Goal: Task Accomplishment & Management: Manage account settings

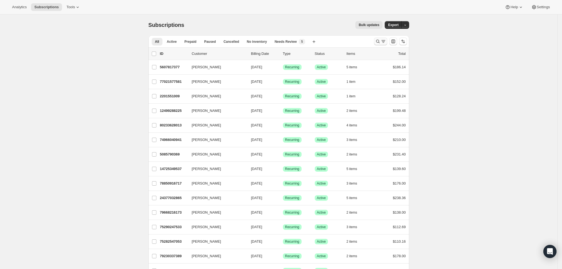
click at [381, 40] on icon "Search and filter results" at bounding box center [377, 41] width 5 height 5
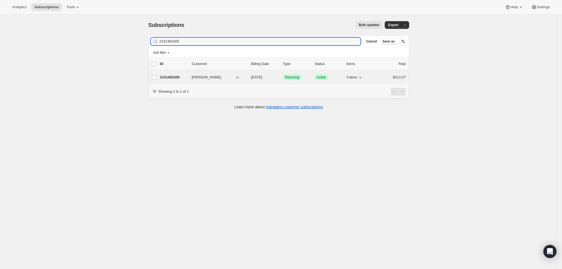
type input "2151481505"
click at [172, 78] on p "2151481505" at bounding box center [173, 77] width 27 height 5
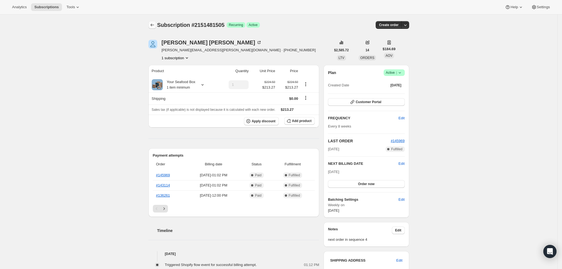
click at [154, 24] on icon "Subscriptions" at bounding box center [152, 25] width 4 height 3
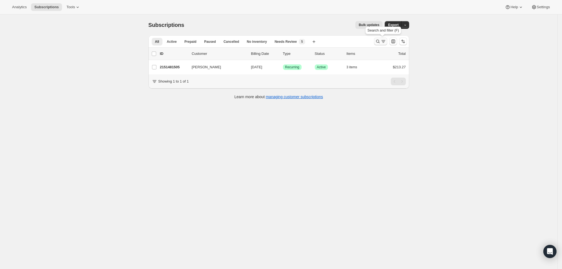
click at [381, 41] on icon "Search and filter results" at bounding box center [377, 41] width 5 height 5
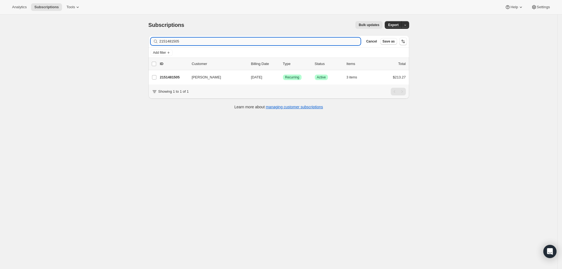
click at [239, 44] on input "2151481505" at bounding box center [261, 42] width 202 height 8
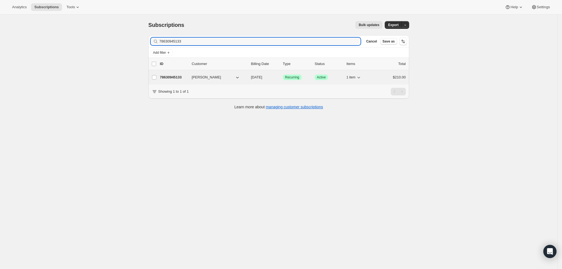
type input "78630945133"
click at [182, 77] on p "78630945133" at bounding box center [173, 77] width 27 height 5
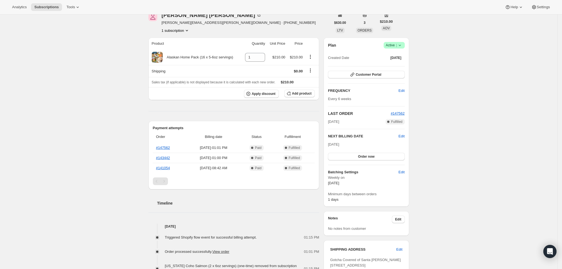
scroll to position [41, 0]
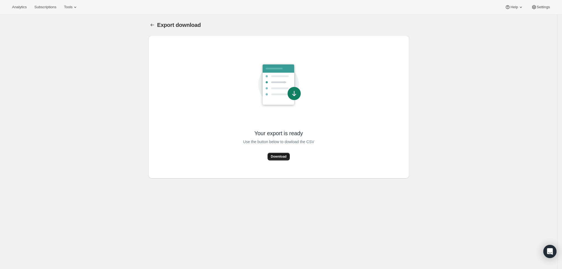
click at [284, 157] on span "Download" at bounding box center [279, 157] width 16 height 4
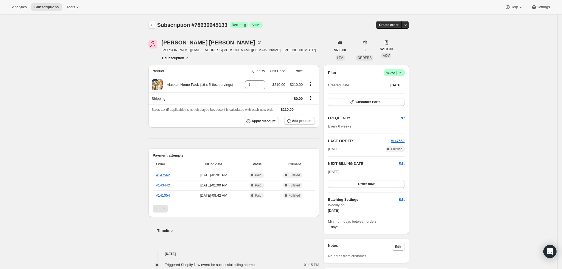
click at [153, 24] on icon "Subscriptions" at bounding box center [152, 24] width 5 height 5
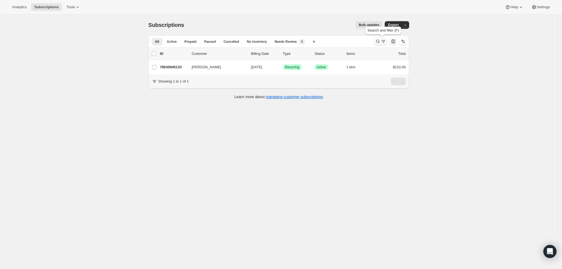
click at [383, 42] on icon "Search and filter results" at bounding box center [383, 41] width 5 height 5
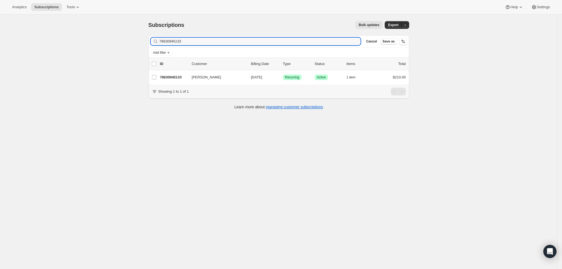
drag, startPoint x: 250, startPoint y: 43, endPoint x: 85, endPoint y: 36, distance: 165.2
click at [85, 37] on div "Subscriptions. This page is ready Subscriptions Bulk updates More actions Bulk …" at bounding box center [279, 149] width 558 height 269
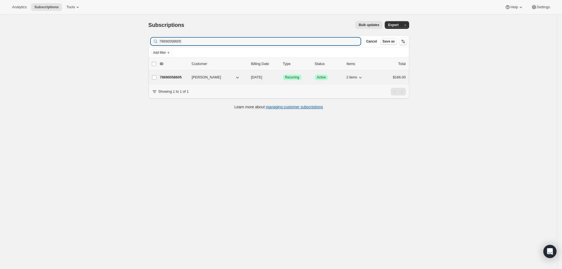
type input "78690058605"
click at [177, 76] on p "78690058605" at bounding box center [173, 77] width 27 height 5
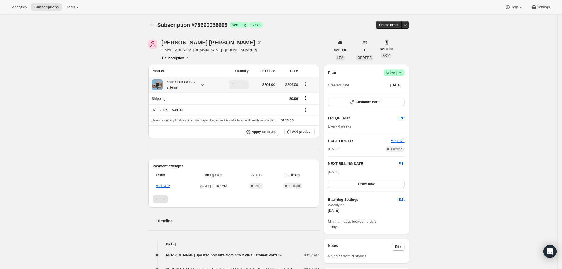
click at [203, 82] on icon at bounding box center [202, 84] width 5 height 5
click at [90, 77] on div "Subscription #78690058605. This page is ready Subscription #78690058605 Success…" at bounding box center [279, 232] width 558 height 434
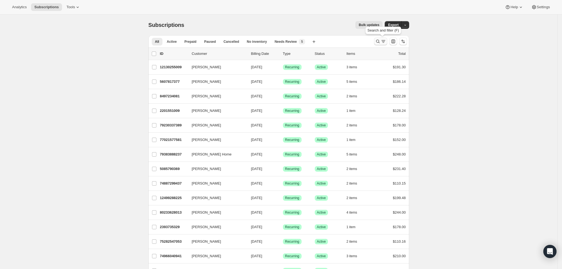
click at [381, 40] on icon "Search and filter results" at bounding box center [377, 41] width 5 height 5
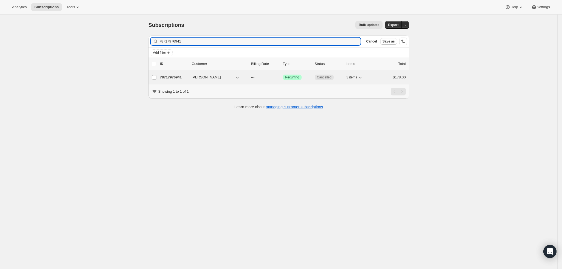
type input "78717976941"
click at [176, 78] on p "78717976941" at bounding box center [173, 77] width 27 height 5
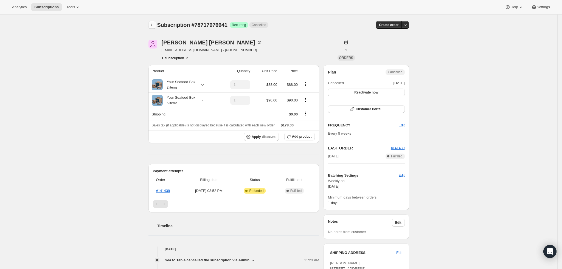
click at [154, 21] on button "Subscriptions" at bounding box center [153, 25] width 8 height 8
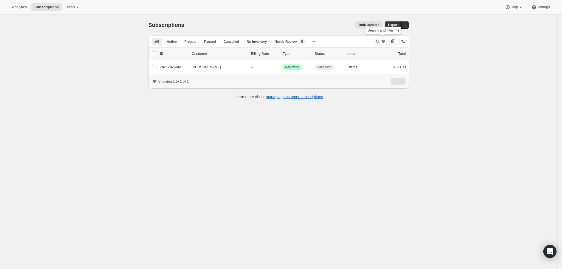
click at [384, 41] on icon "Search and filter results" at bounding box center [383, 41] width 5 height 5
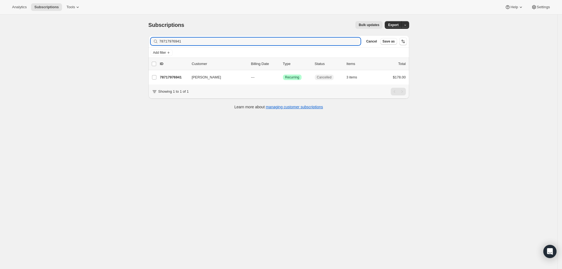
drag, startPoint x: 229, startPoint y: 41, endPoint x: 29, endPoint y: 35, distance: 200.3
click at [30, 36] on div "Subscriptions. This page is ready Subscriptions Bulk updates More actions Bulk …" at bounding box center [279, 149] width 558 height 269
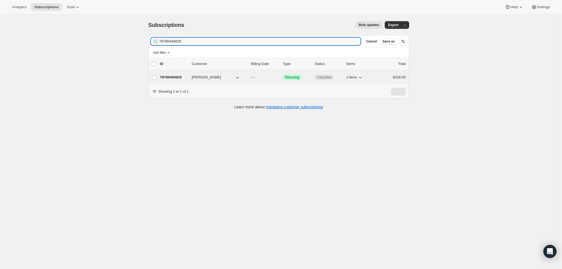
type input "78786494829"
click at [178, 78] on p "78786494829" at bounding box center [173, 77] width 27 height 5
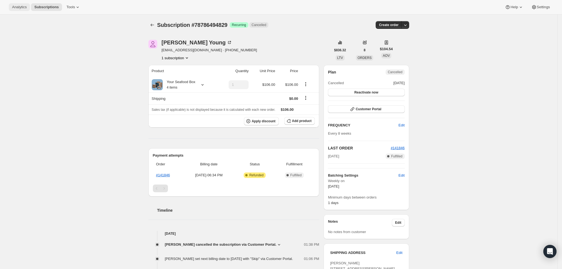
click at [23, 10] on button "Analytics" at bounding box center [19, 7] width 21 height 8
